Goal: Task Accomplishment & Management: Manage account settings

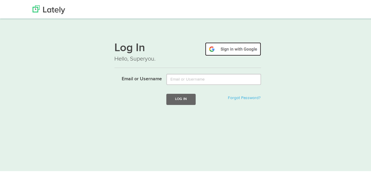
click at [231, 47] on img at bounding box center [233, 47] width 56 height 13
click at [235, 48] on img at bounding box center [233, 47] width 56 height 13
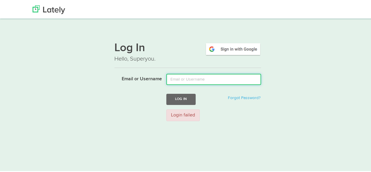
click at [206, 75] on input "Email or Username" at bounding box center [213, 78] width 95 height 11
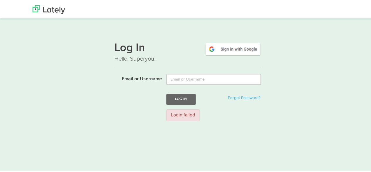
click at [280, 55] on div "Log In Hello, Superyou. Email or Username Log In Forgot Password? Login failed" at bounding box center [188, 79] width 326 height 89
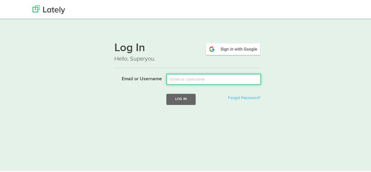
click at [194, 80] on input "Email or Username" at bounding box center [213, 78] width 95 height 11
type input "jahanvibhardwaj14.01@gmail.com"
click at [166, 93] on button "Log In" at bounding box center [180, 98] width 29 height 11
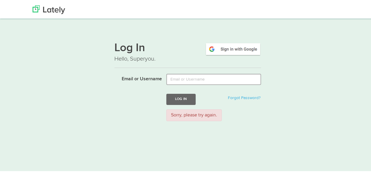
click at [197, 78] on input "Email or Username" at bounding box center [213, 78] width 95 height 11
type input "jahanvibhardwaj14.01@gmail.com"
click at [184, 94] on button "Log In" at bounding box center [180, 98] width 29 height 11
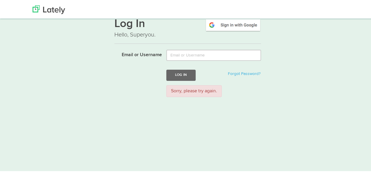
scroll to position [26, 0]
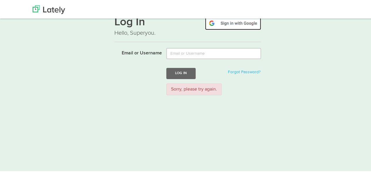
click at [233, 22] on img at bounding box center [233, 22] width 56 height 13
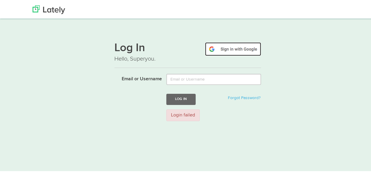
click at [226, 47] on img at bounding box center [233, 47] width 56 height 13
